Goal: Task Accomplishment & Management: Manage account settings

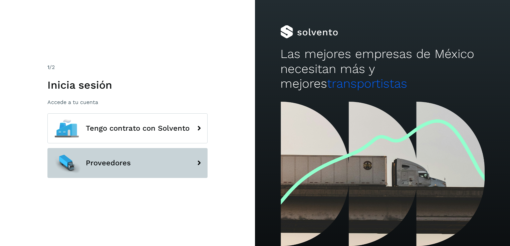
click at [133, 169] on button "Proveedores" at bounding box center [127, 163] width 160 height 30
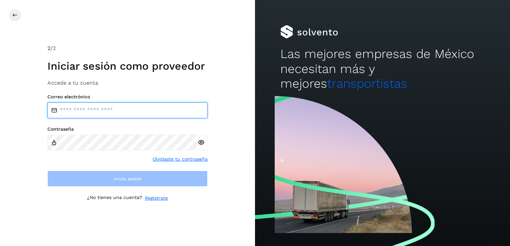
type input "**********"
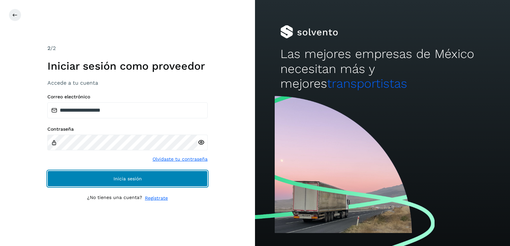
click at [140, 182] on button "Inicia sesión" at bounding box center [127, 179] width 160 height 16
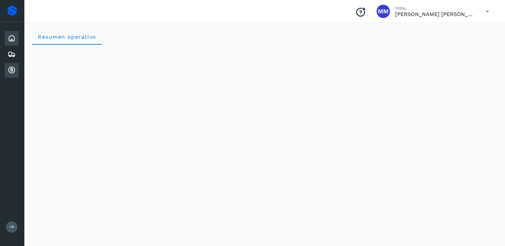
click at [7, 73] on div "Cuentas por cobrar" at bounding box center [12, 70] width 14 height 15
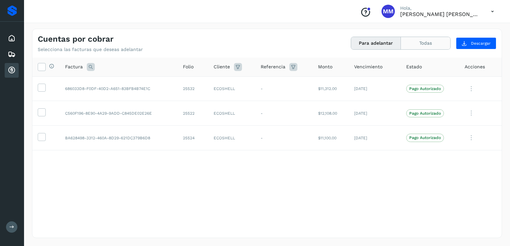
click at [422, 46] on button "Todas" at bounding box center [425, 43] width 49 height 12
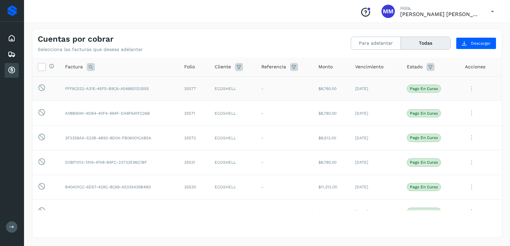
click at [468, 91] on icon at bounding box center [471, 89] width 13 height 14
click at [494, 180] on div at bounding box center [255, 123] width 510 height 246
drag, startPoint x: 490, startPoint y: 183, endPoint x: 167, endPoint y: 263, distance: 331.9
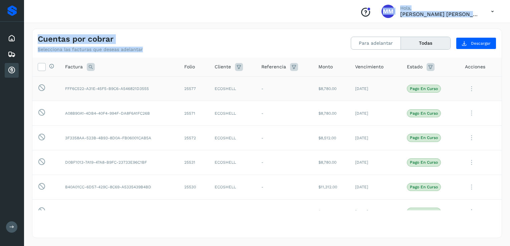
drag, startPoint x: 167, startPoint y: 263, endPoint x: 256, endPoint y: 23, distance: 255.7
click at [256, 23] on div "Conoce nuestros beneficios MM Hola, [PERSON_NAME] [PERSON_NAME] Cuentas por cob…" at bounding box center [267, 123] width 486 height 246
